Goal: Information Seeking & Learning: Check status

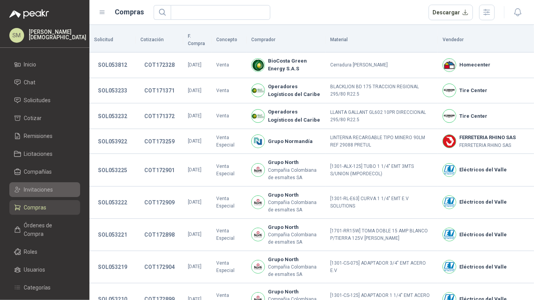
click at [48, 190] on span "Invitaciones" at bounding box center [38, 190] width 29 height 9
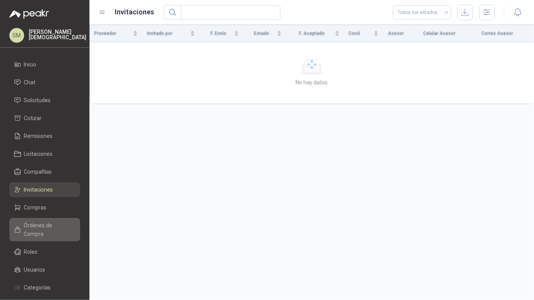
click at [53, 229] on span "Órdenes de Compra" at bounding box center [48, 229] width 49 height 17
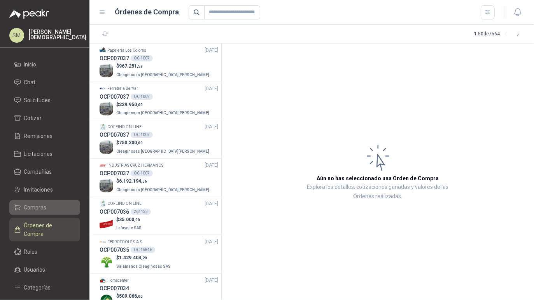
click at [43, 208] on span "Compras" at bounding box center [35, 207] width 23 height 9
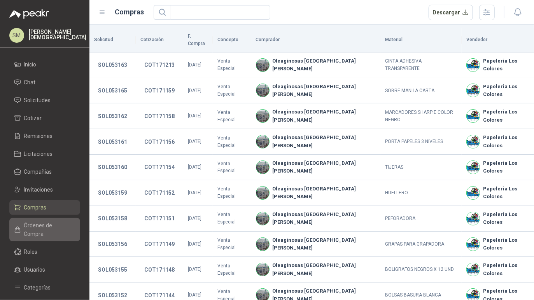
click at [41, 222] on span "Órdenes de Compra" at bounding box center [48, 229] width 49 height 17
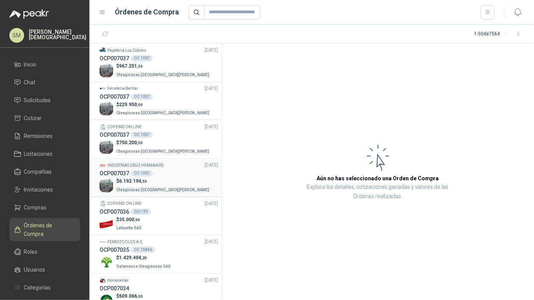
click at [159, 182] on p "$ 6.192.194 ,56" at bounding box center [163, 181] width 95 height 7
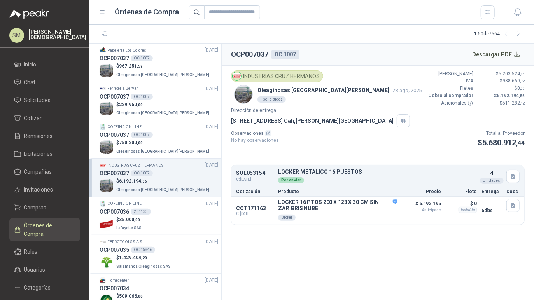
click at [252, 172] on p "SOL053154" at bounding box center [254, 173] width 37 height 6
copy p "SOL053154"
click at [44, 98] on span "Solicitudes" at bounding box center [37, 100] width 27 height 9
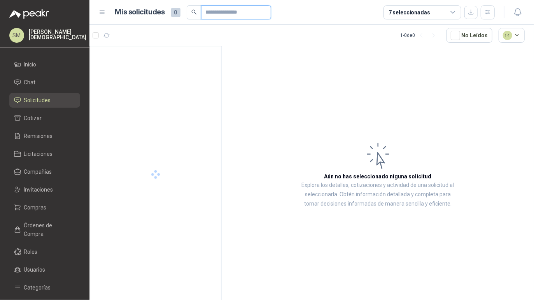
click at [238, 12] on input "text" at bounding box center [233, 12] width 54 height 13
paste input "*********"
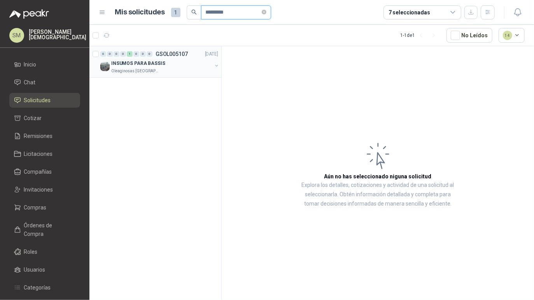
type input "*********"
click at [186, 69] on div "Oleaginosas San Fernando" at bounding box center [161, 71] width 101 height 6
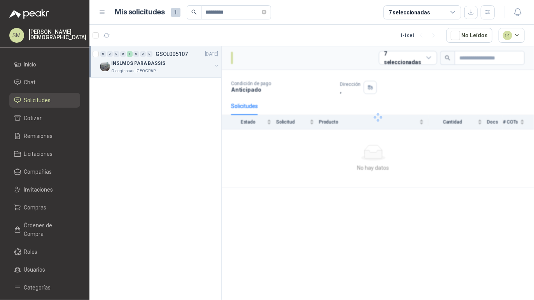
click at [186, 69] on div "Oleaginosas San Fernando" at bounding box center [161, 71] width 101 height 6
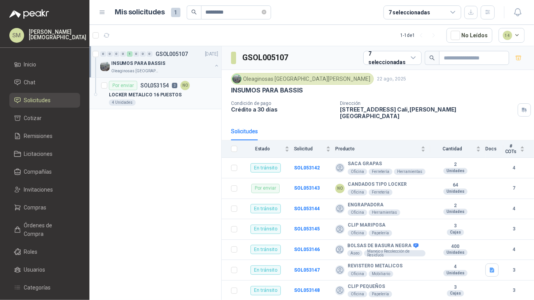
scroll to position [3, 0]
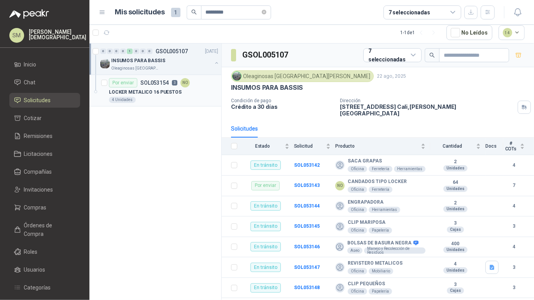
click at [170, 92] on p "LOCKER METALICO 16 PUESTOS" at bounding box center [145, 92] width 73 height 7
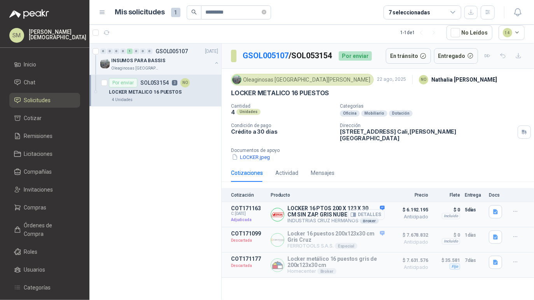
click at [380, 210] on button "Detalles" at bounding box center [366, 215] width 37 height 11
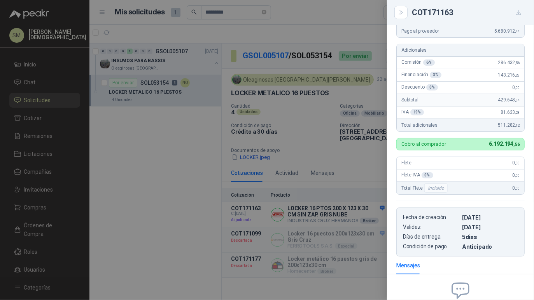
scroll to position [119, 0]
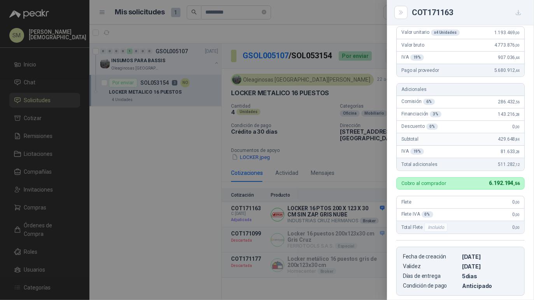
click at [331, 165] on div at bounding box center [267, 150] width 534 height 300
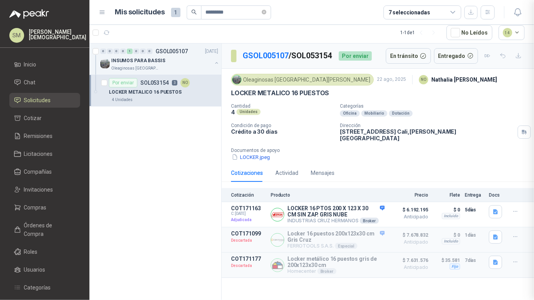
scroll to position [244, 0]
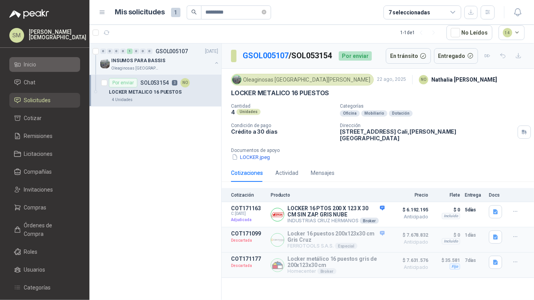
click at [37, 67] on span "Inicio" at bounding box center [30, 64] width 12 height 9
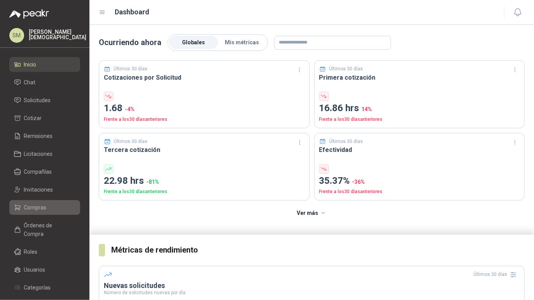
click at [45, 208] on span "Compras" at bounding box center [35, 207] width 23 height 9
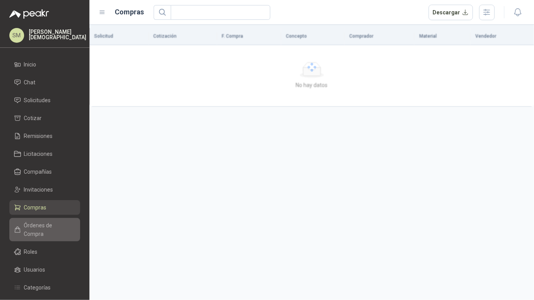
click at [50, 226] on span "Órdenes de Compra" at bounding box center [48, 229] width 49 height 17
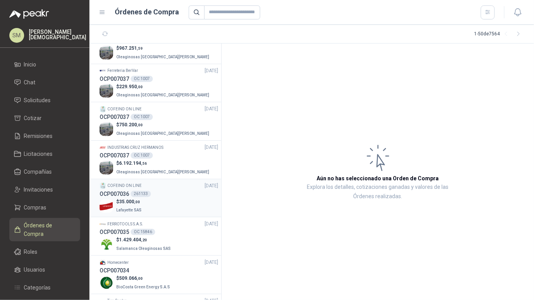
scroll to position [41, 0]
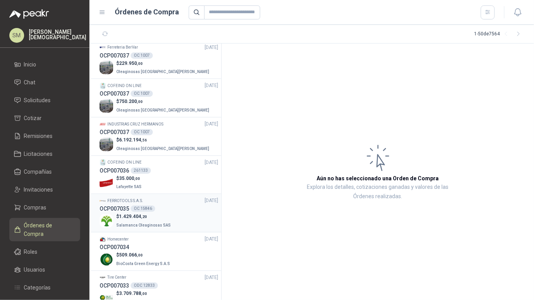
click at [163, 219] on p "$ 1.429.404 ,20" at bounding box center [144, 216] width 56 height 7
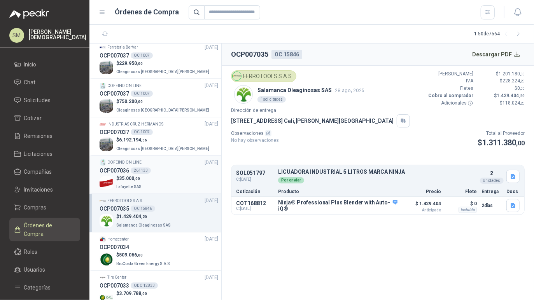
click at [161, 180] on div "$ 35.000 ,00 Lafayette SAS" at bounding box center [159, 183] width 119 height 16
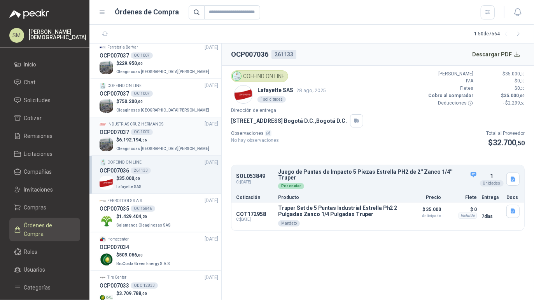
click at [157, 137] on p "$ 6.192.194 ,56" at bounding box center [163, 140] width 95 height 7
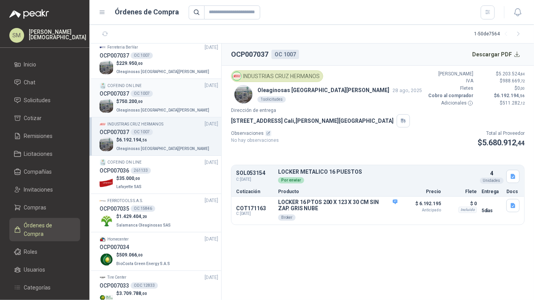
click at [158, 100] on p "$ 750.200 ,00" at bounding box center [163, 101] width 95 height 7
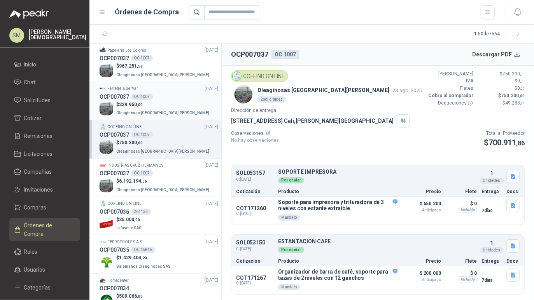
click at [176, 102] on div "$ 229.950 ,00 Oleaginosas San Fernando" at bounding box center [159, 109] width 119 height 16
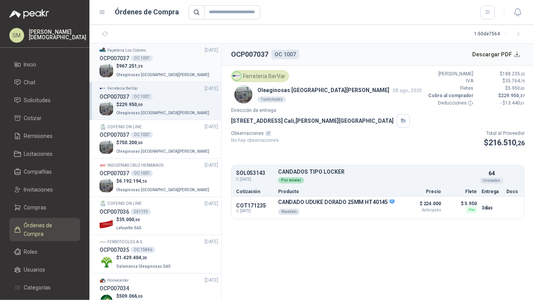
click at [169, 68] on div "$ 967.251 ,59 Oleaginosas San Fernando" at bounding box center [159, 71] width 119 height 16
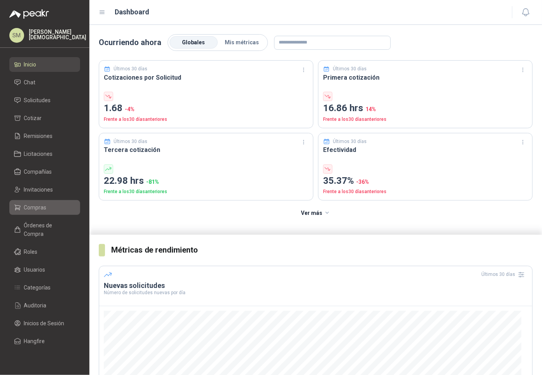
click at [44, 206] on span "Compras" at bounding box center [35, 207] width 23 height 9
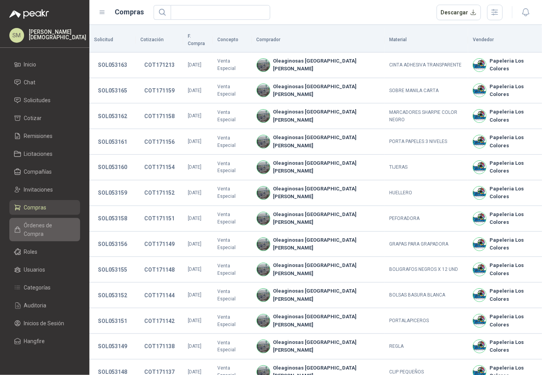
click at [48, 222] on span "Órdenes de Compra" at bounding box center [48, 229] width 49 height 17
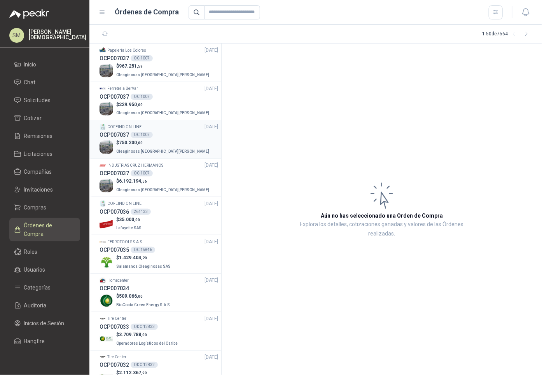
click at [165, 142] on div "$ 750.200 ,00 Oleaginosas San Fernando" at bounding box center [159, 147] width 119 height 16
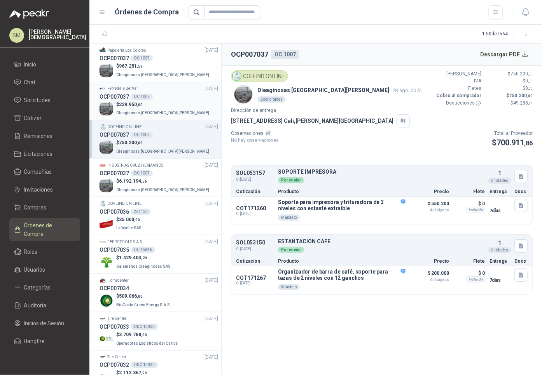
click at [161, 105] on p "$ 229.950 ,00" at bounding box center [163, 104] width 95 height 7
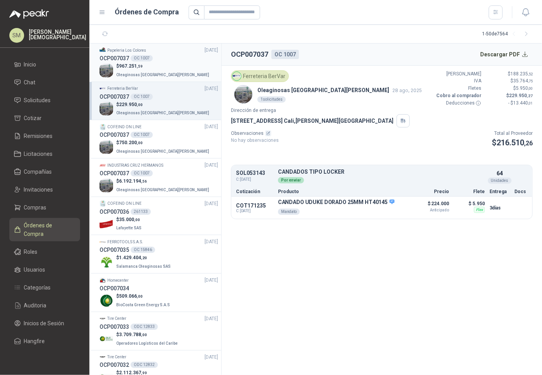
click at [169, 63] on div "$ 967.251 ,59 Oleaginosas San Fernando" at bounding box center [159, 71] width 119 height 16
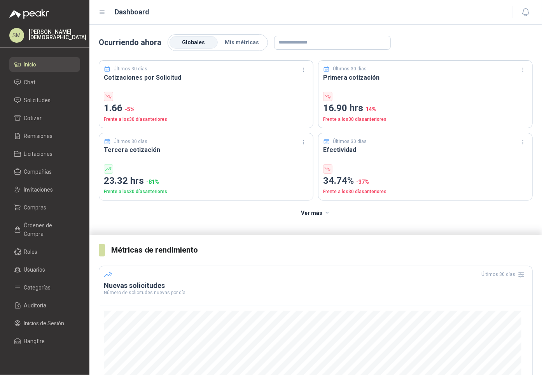
scroll to position [118, 0]
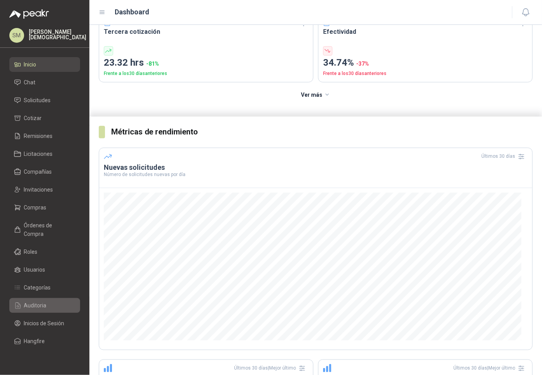
click at [40, 301] on span "Auditoria" at bounding box center [35, 305] width 23 height 9
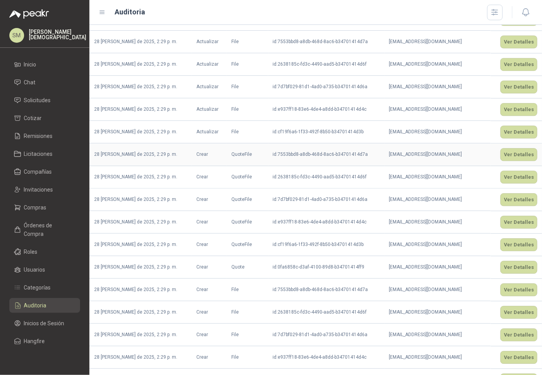
scroll to position [597, 0]
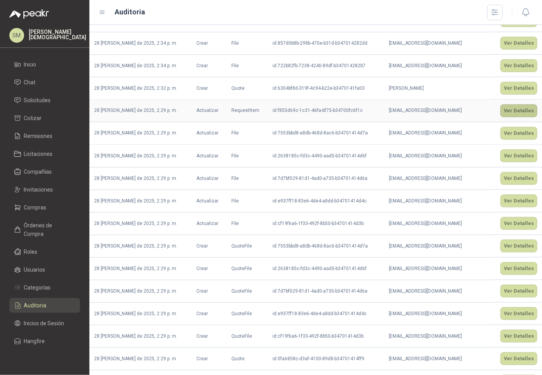
click at [506, 117] on button "Ver Detalles" at bounding box center [519, 111] width 37 height 13
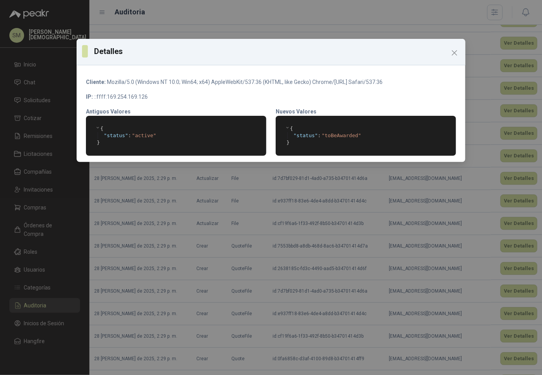
click at [456, 53] on icon "Close" at bounding box center [454, 52] width 9 height 9
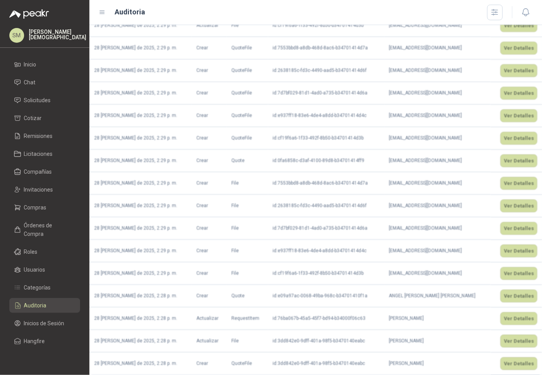
scroll to position [808, 0]
click at [44, 222] on span "Órdenes de Compra" at bounding box center [48, 229] width 49 height 17
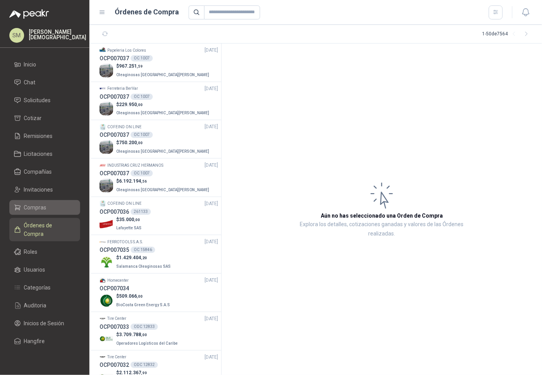
click at [42, 210] on span "Compras" at bounding box center [35, 207] width 23 height 9
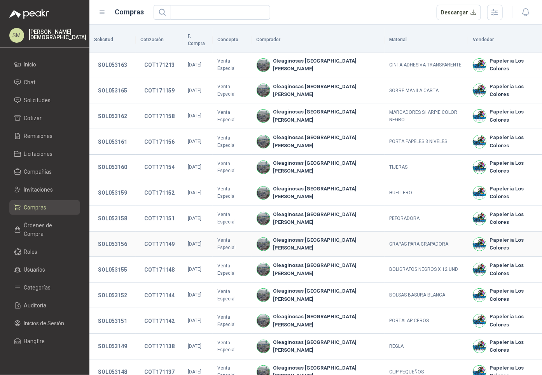
scroll to position [56, 0]
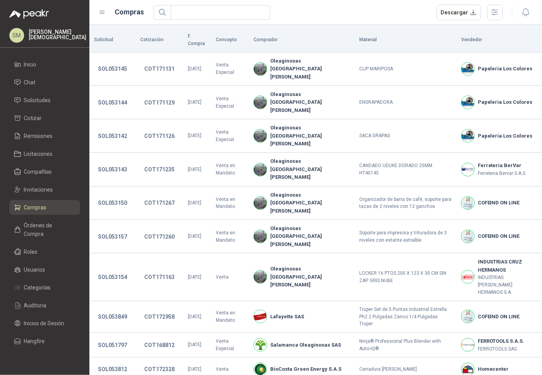
scroll to position [0, 0]
click at [44, 225] on span "Órdenes de Compra" at bounding box center [48, 229] width 49 height 17
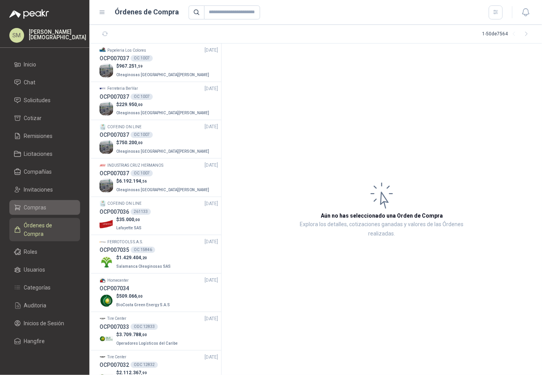
click at [51, 208] on li "Compras" at bounding box center [44, 207] width 61 height 9
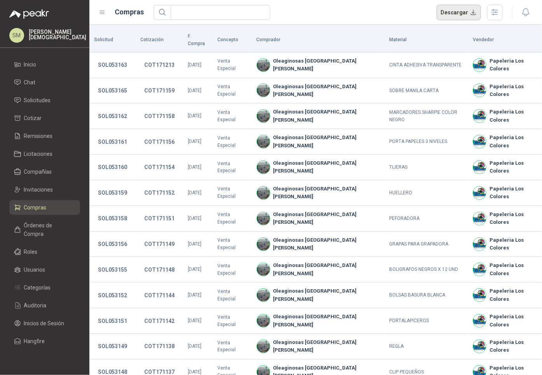
click at [458, 14] on button "Descargar" at bounding box center [459, 13] width 45 height 16
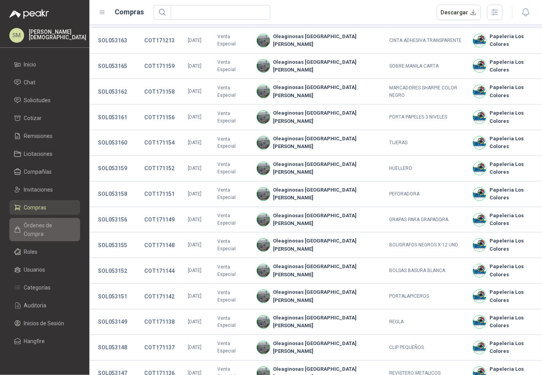
click at [42, 228] on span "Órdenes de Compra" at bounding box center [48, 229] width 49 height 17
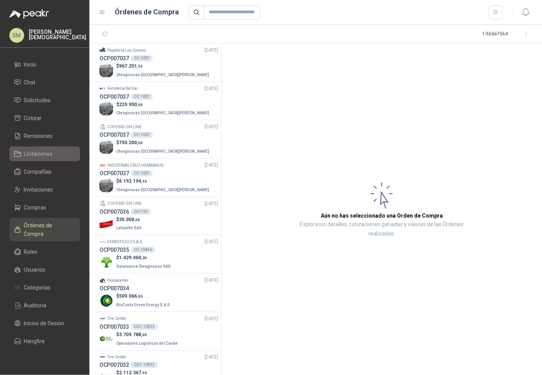
click at [41, 156] on span "Licitaciones" at bounding box center [38, 154] width 29 height 9
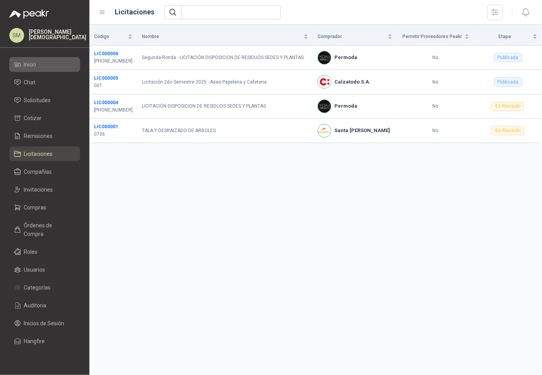
click at [39, 65] on li "Inicio" at bounding box center [44, 64] width 61 height 9
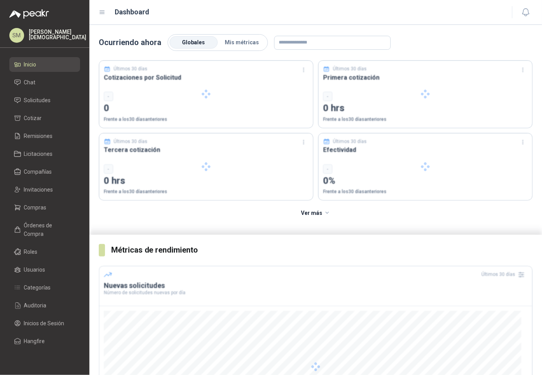
click at [36, 33] on p "[PERSON_NAME]" at bounding box center [58, 34] width 58 height 11
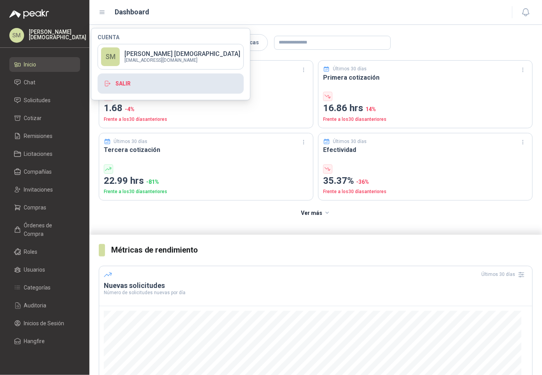
click at [124, 85] on button "Salir" at bounding box center [171, 84] width 146 height 20
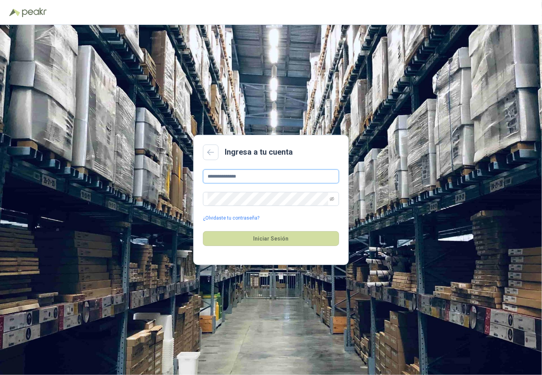
click at [261, 171] on input "**********" at bounding box center [271, 177] width 136 height 14
type input "**********"
click at [273, 235] on button "Iniciar Sesión" at bounding box center [271, 238] width 136 height 15
